Goal: Task Accomplishment & Management: Use online tool/utility

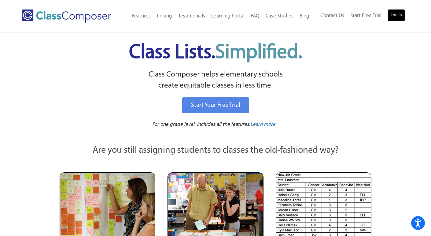
click at [395, 13] on link "Log In" at bounding box center [396, 15] width 17 height 12
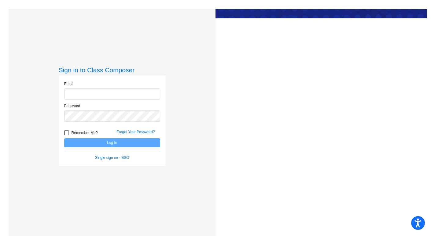
type input "[EMAIL_ADDRESS][DOMAIN_NAME]"
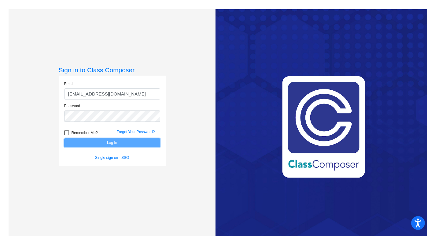
click at [88, 139] on button "Log In" at bounding box center [112, 142] width 96 height 9
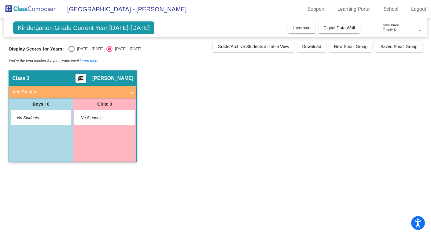
click at [68, 50] on div "Select an option" at bounding box center [71, 49] width 6 height 6
click at [71, 52] on input "2024 - 2025" at bounding box center [71, 52] width 0 height 0
radio input "true"
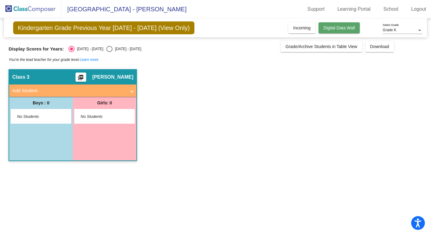
click at [329, 26] on span "Digital Data Wall" at bounding box center [338, 27] width 31 height 5
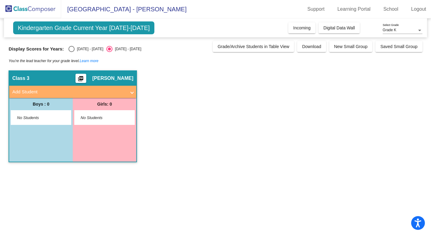
click at [68, 48] on div "Select an option" at bounding box center [71, 49] width 6 height 6
click at [71, 52] on input "2024 - 2025" at bounding box center [71, 52] width 0 height 0
radio input "true"
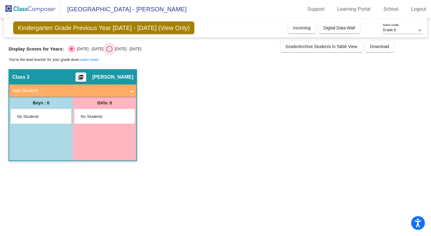
click at [106, 51] on div "Select an option" at bounding box center [109, 49] width 6 height 6
click at [109, 52] on input "2025 - 2026" at bounding box center [109, 52] width 0 height 0
radio input "true"
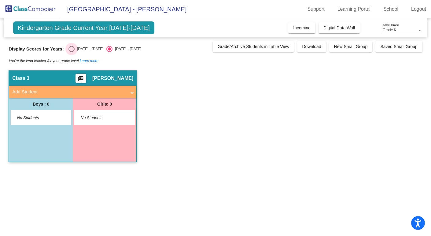
click at [68, 49] on div "Select an option" at bounding box center [71, 49] width 6 height 6
click at [71, 52] on input "2024 - 2025" at bounding box center [71, 52] width 0 height 0
radio input "true"
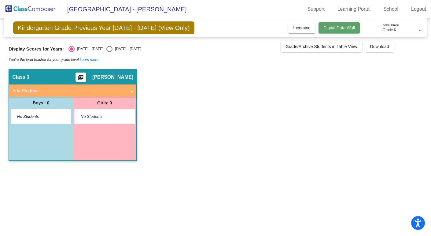
click at [325, 23] on button "Digital Data Wall" at bounding box center [338, 27] width 41 height 11
